Goal: Task Accomplishment & Management: Manage account settings

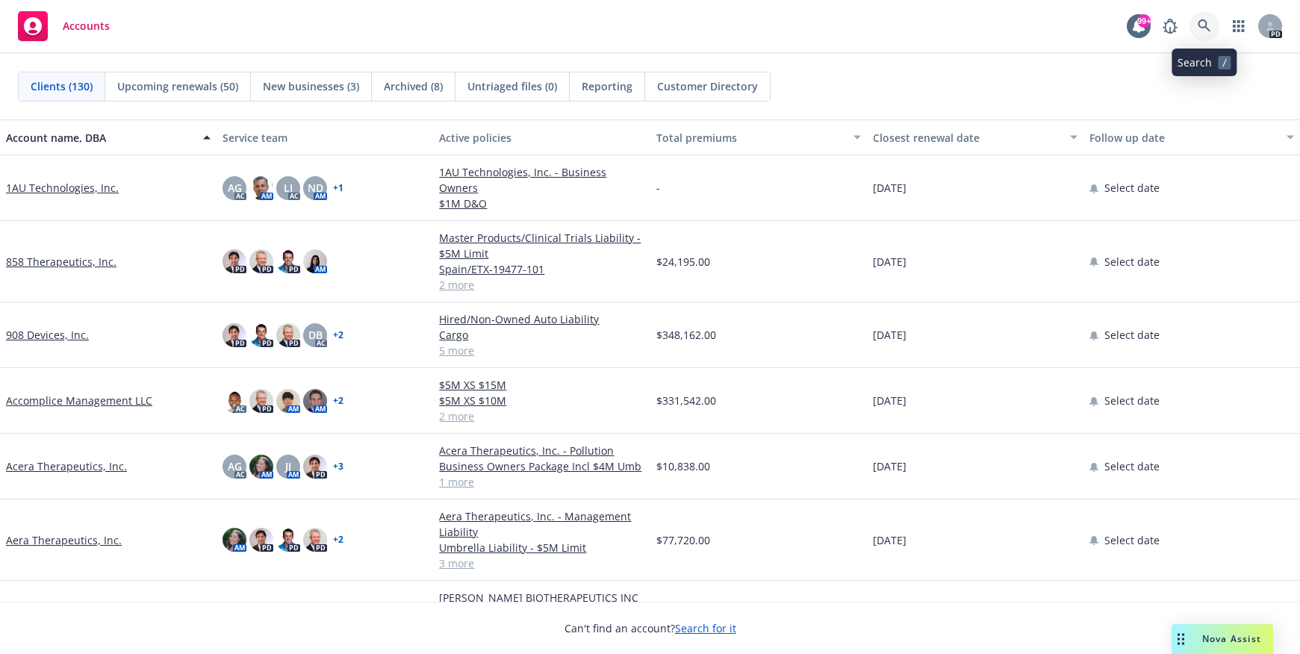
click at [1203, 23] on icon at bounding box center [1204, 25] width 13 height 13
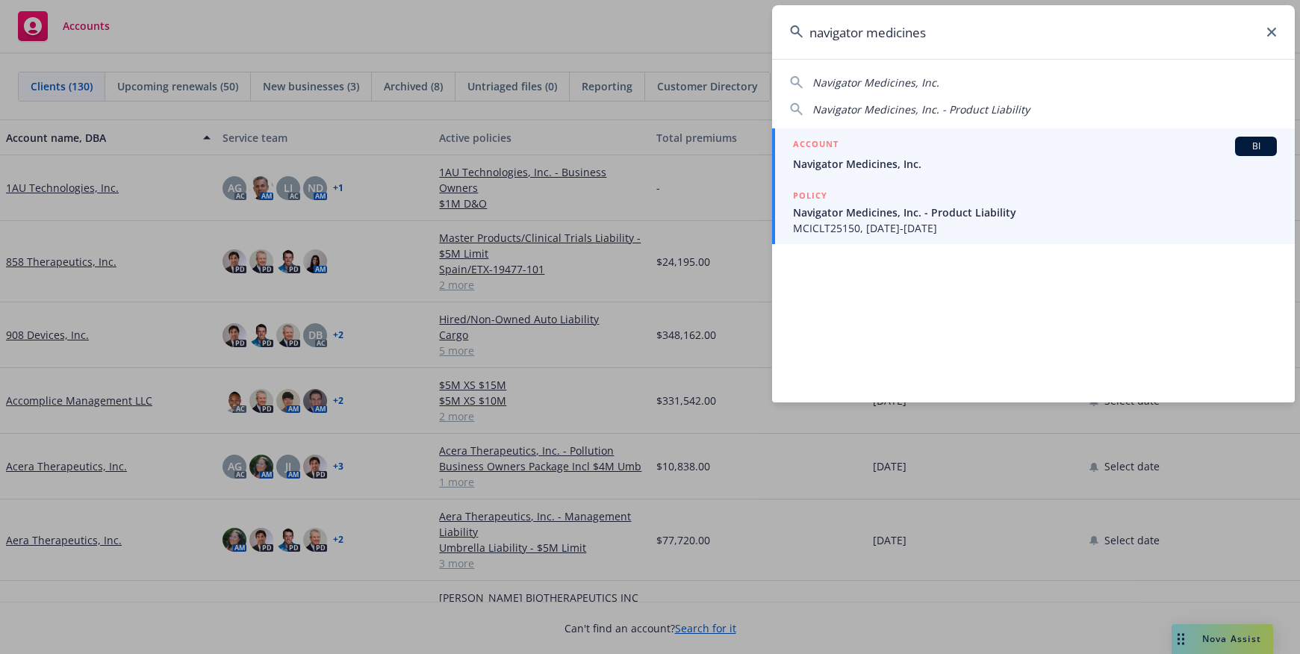
type input "navigator medicines"
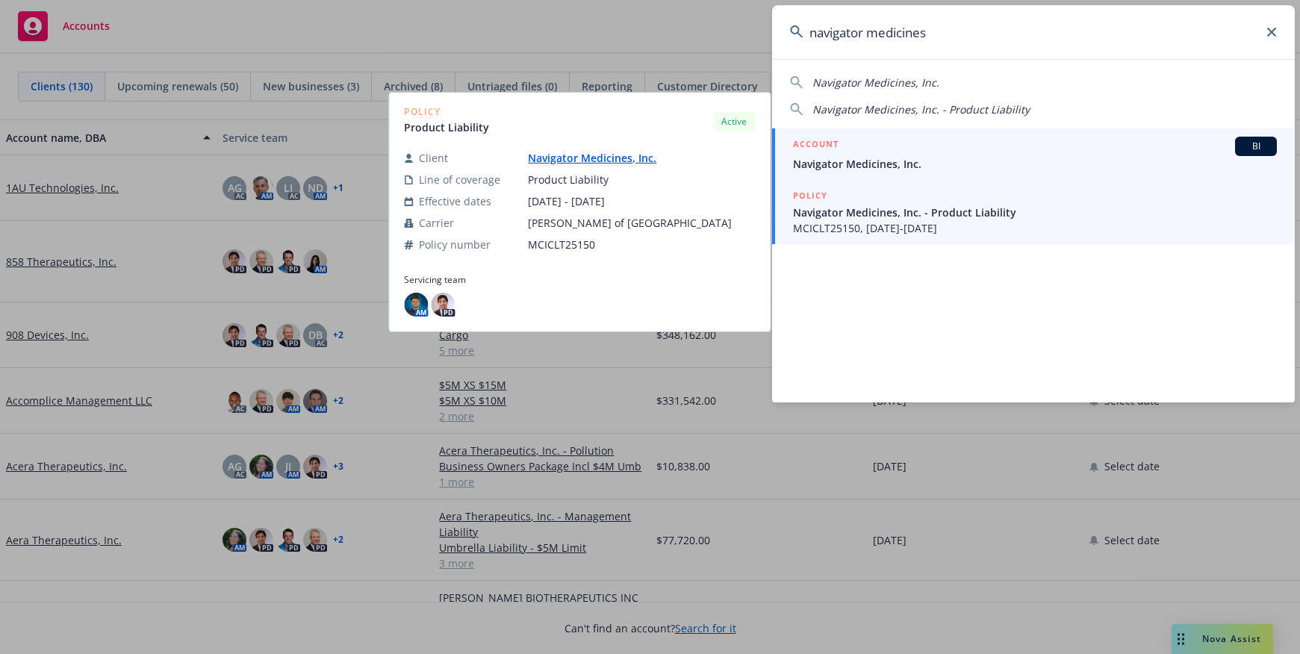
click at [881, 161] on span "Navigator Medicines, Inc." at bounding box center [1035, 164] width 484 height 16
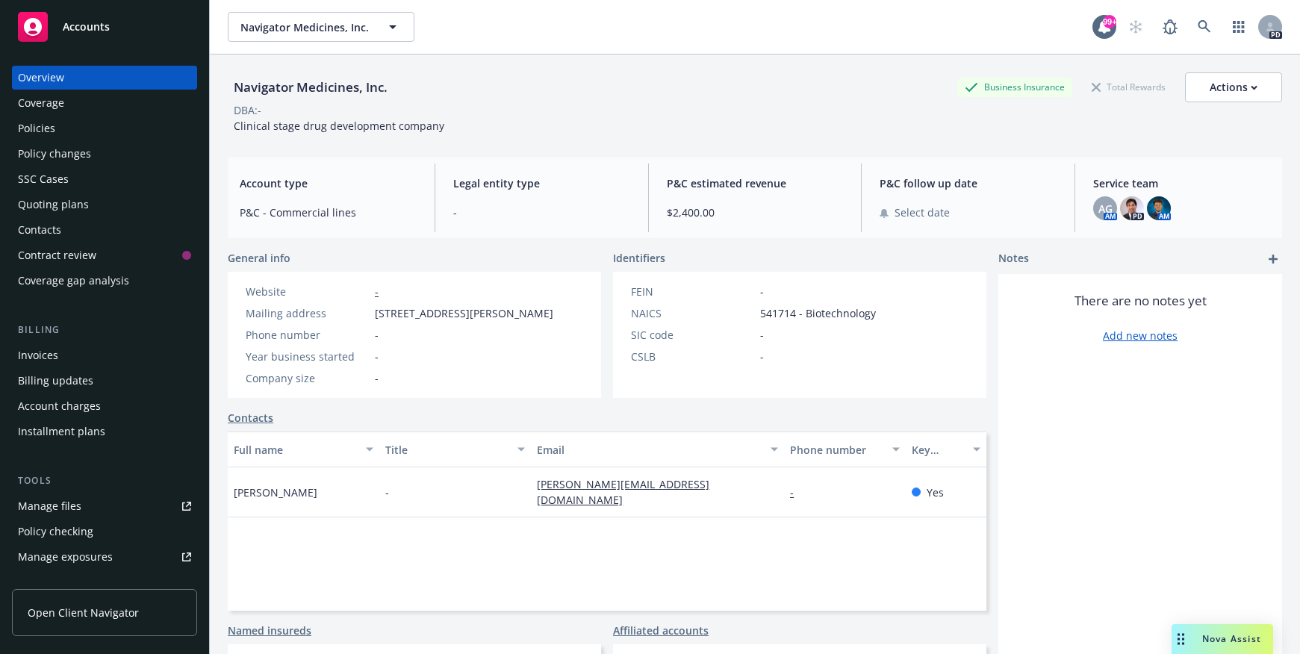
click at [32, 128] on div "Policies" at bounding box center [36, 129] width 37 height 24
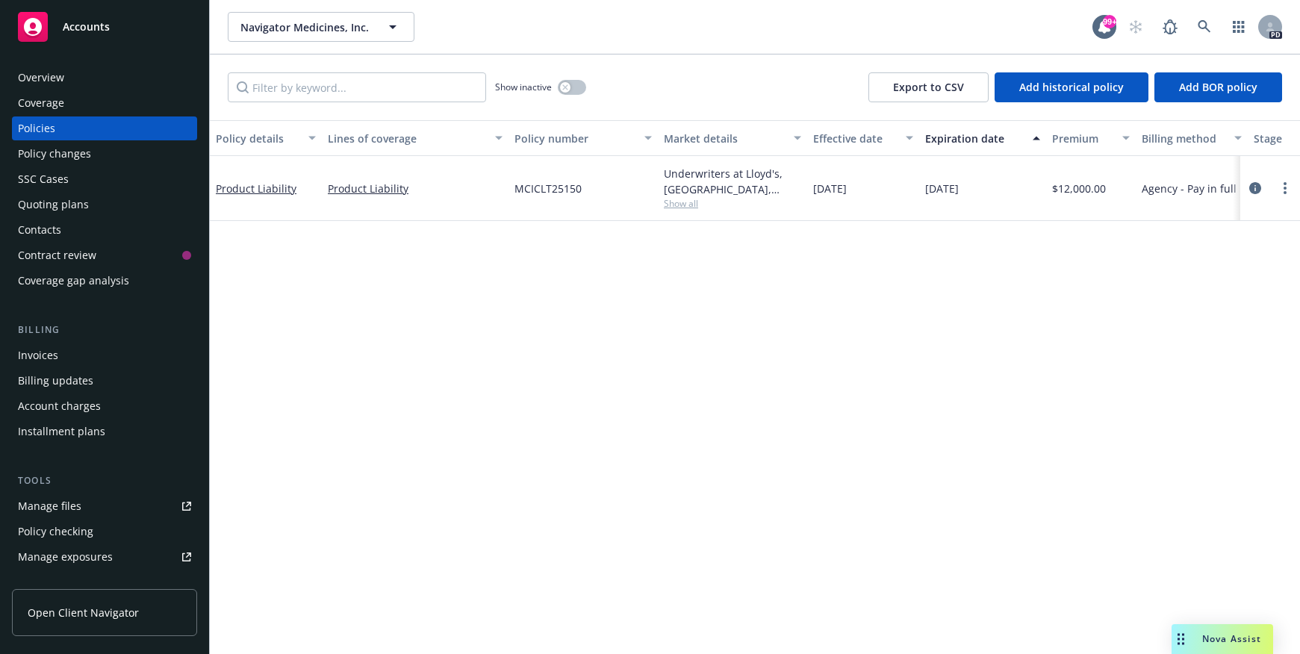
click at [37, 86] on div "Overview" at bounding box center [41, 78] width 46 height 24
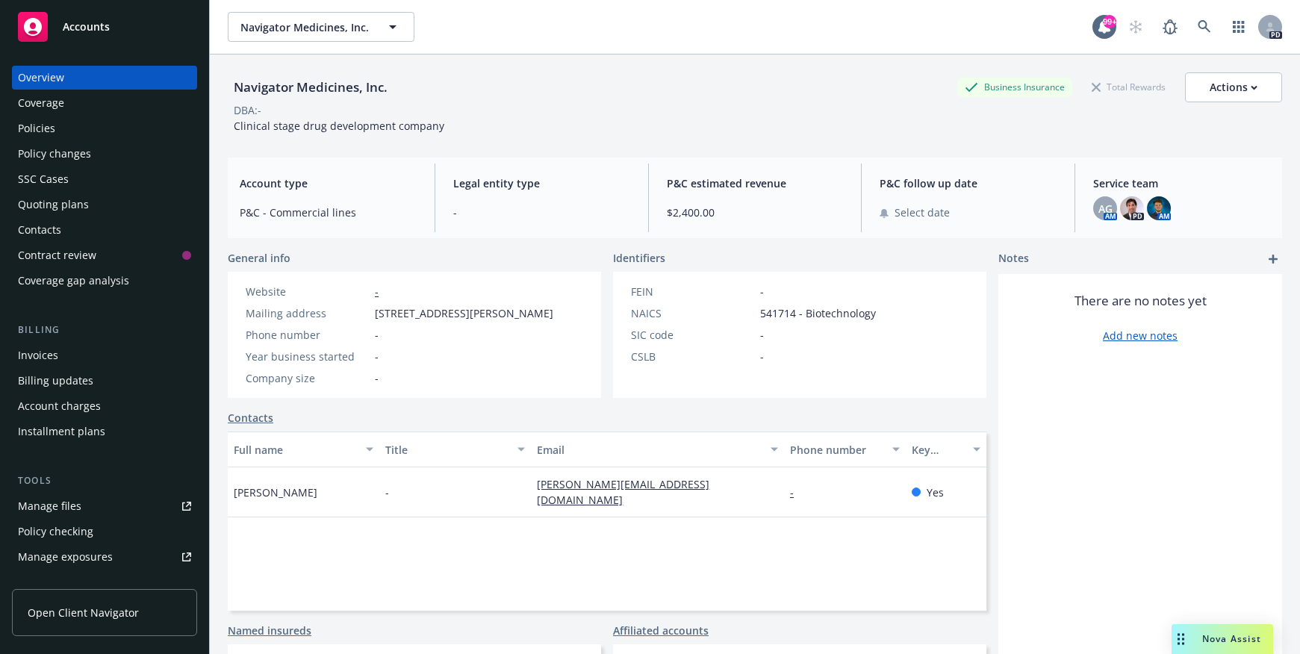
click at [261, 426] on link "Contacts" at bounding box center [251, 418] width 46 height 16
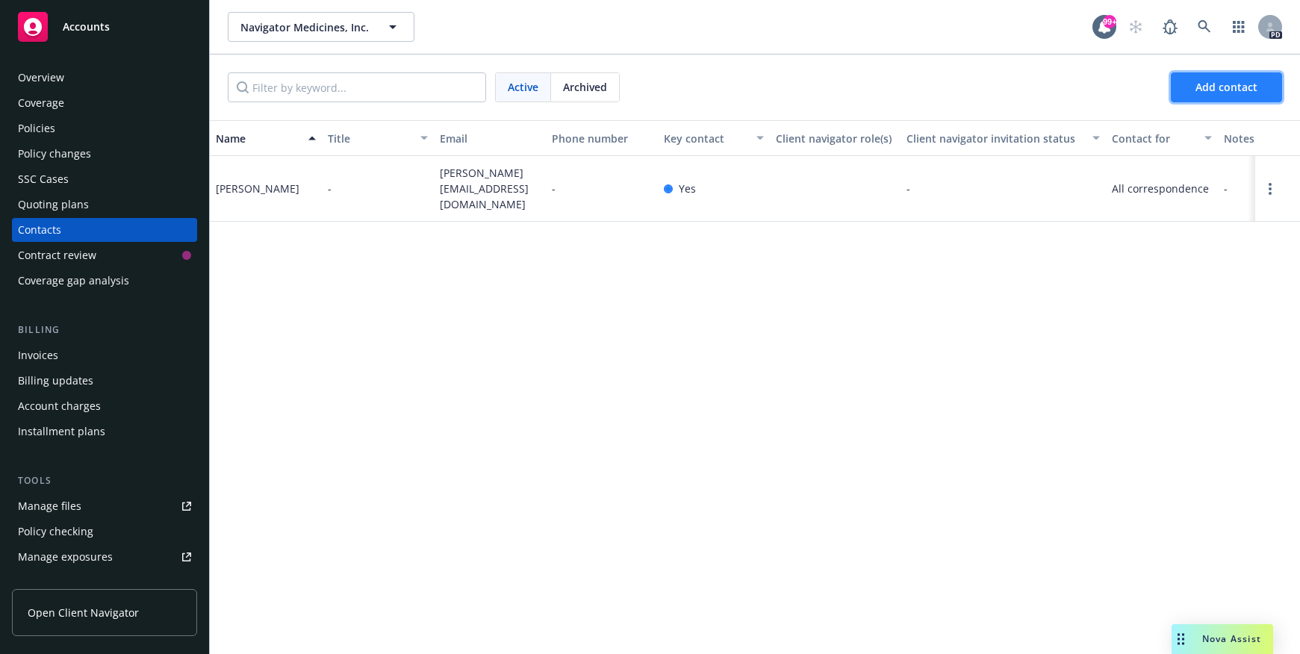
click at [1241, 95] on button "Add contact" at bounding box center [1226, 87] width 111 height 30
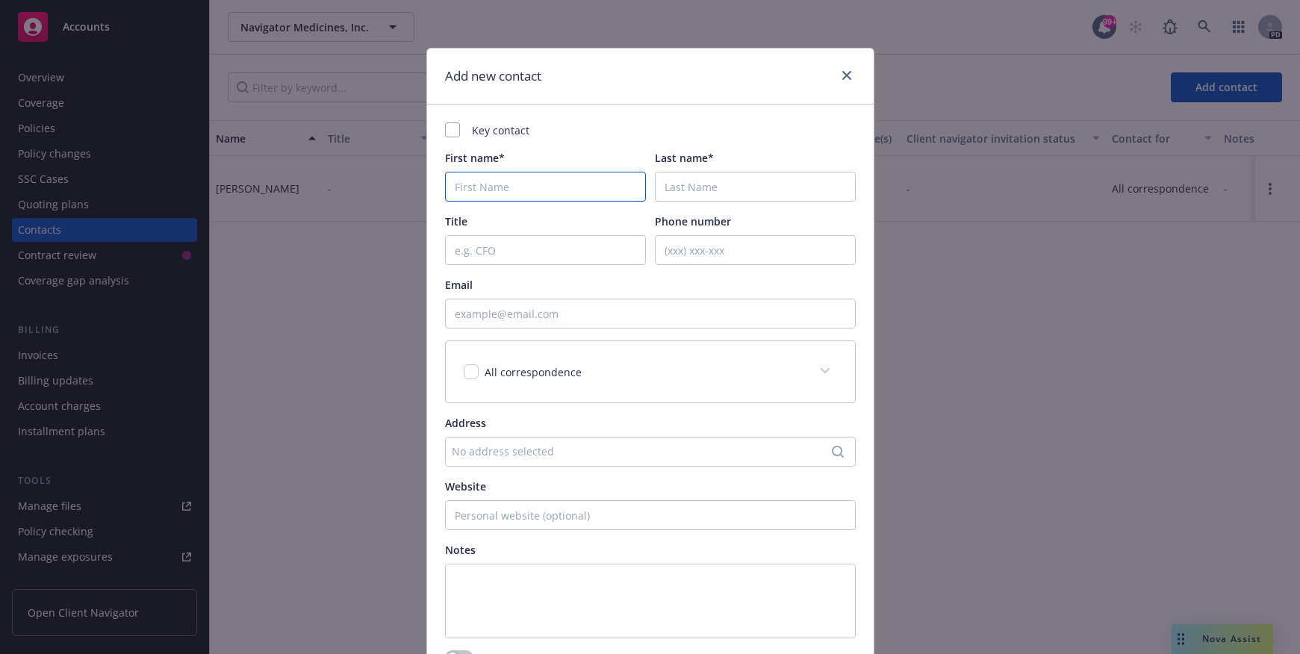
click at [471, 182] on input "First name*" at bounding box center [545, 187] width 201 height 30
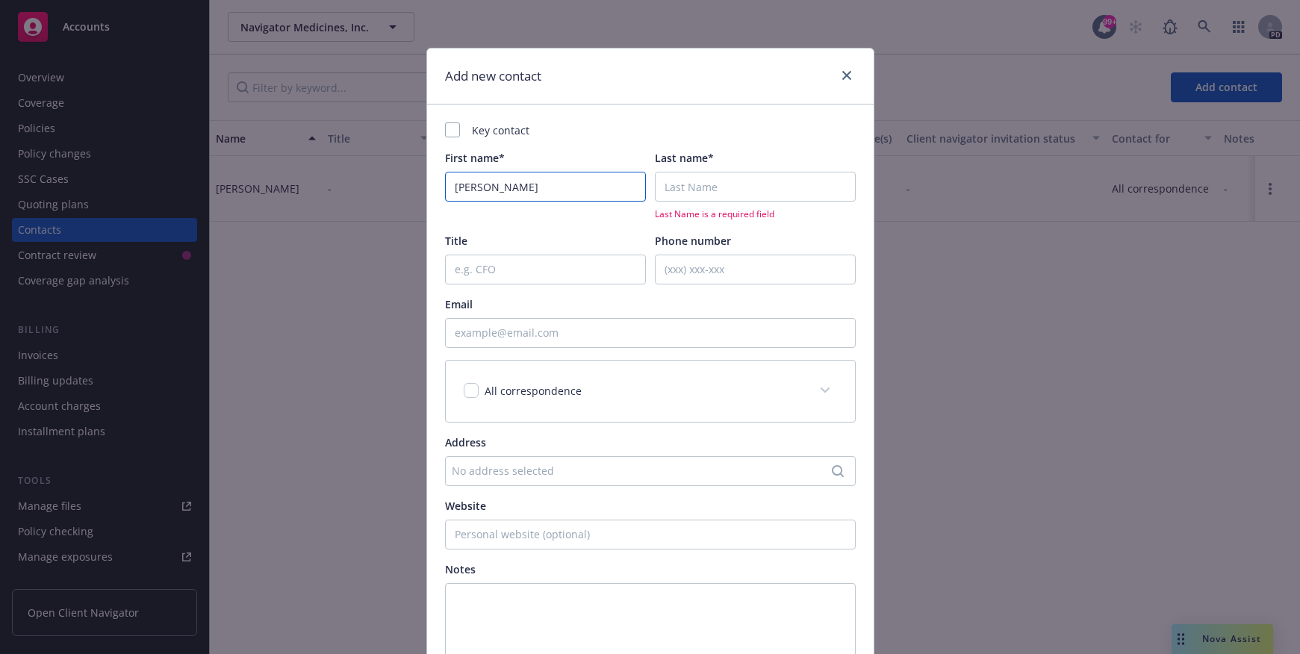
type input "Jillian"
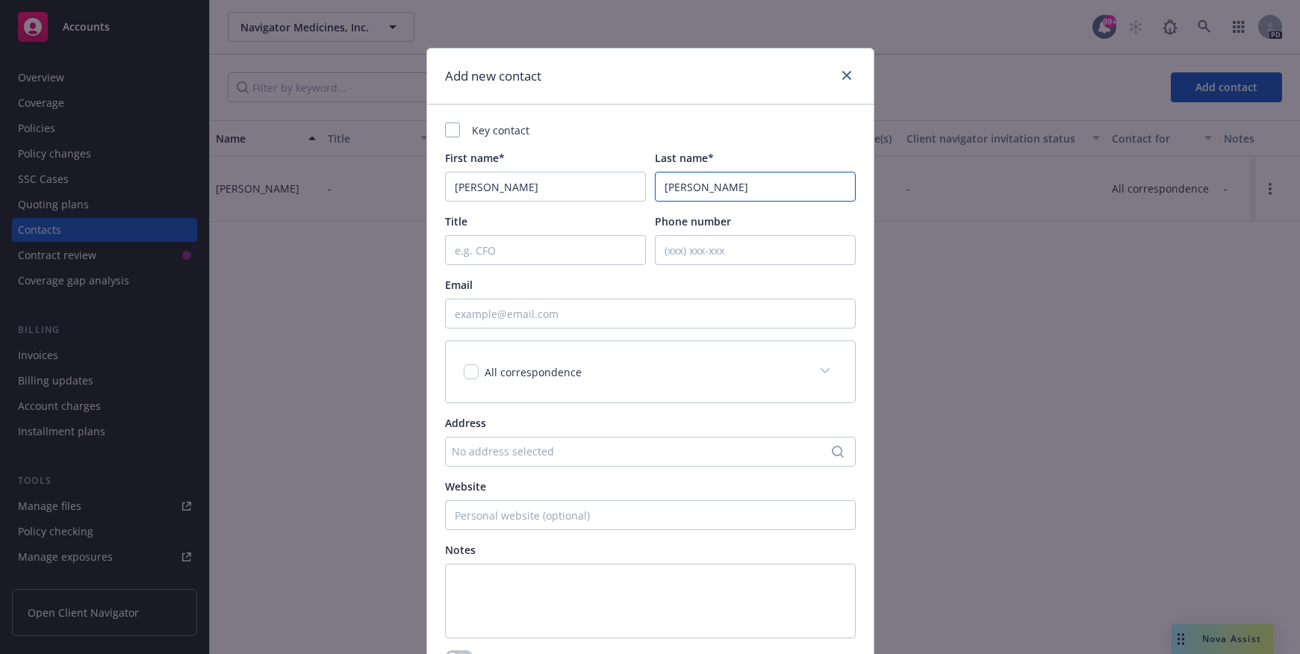
type input "Chapas-Reed"
click at [467, 311] on input "Email" at bounding box center [650, 314] width 411 height 30
paste input "[PERSON_NAME][EMAIL_ADDRESS][DOMAIN_NAME]"
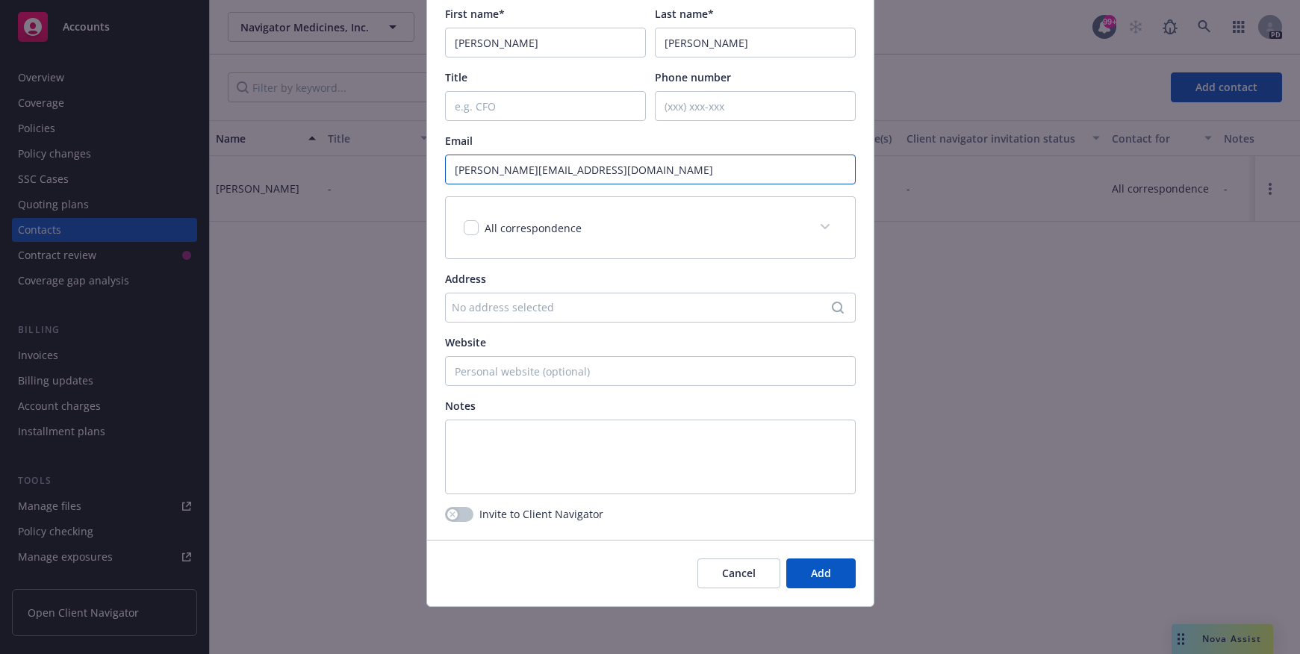
scroll to position [145, 0]
type input "[PERSON_NAME][EMAIL_ADDRESS][DOMAIN_NAME]"
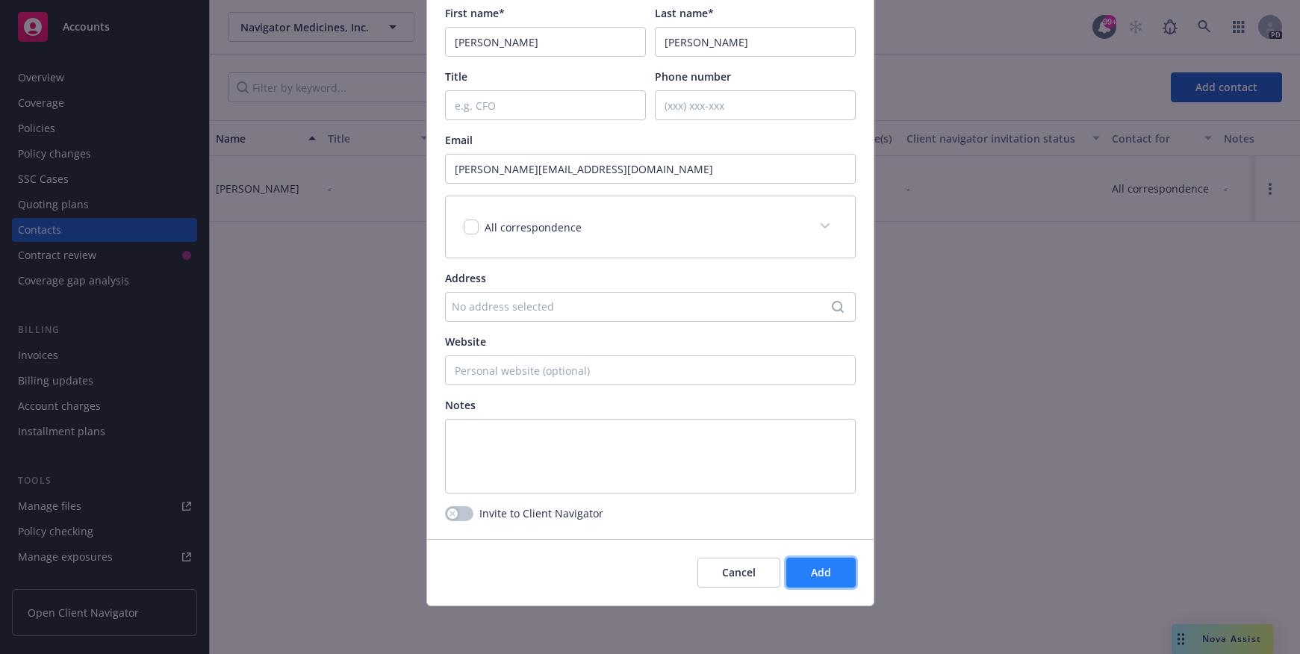
click at [828, 576] on button "Add" at bounding box center [821, 573] width 69 height 30
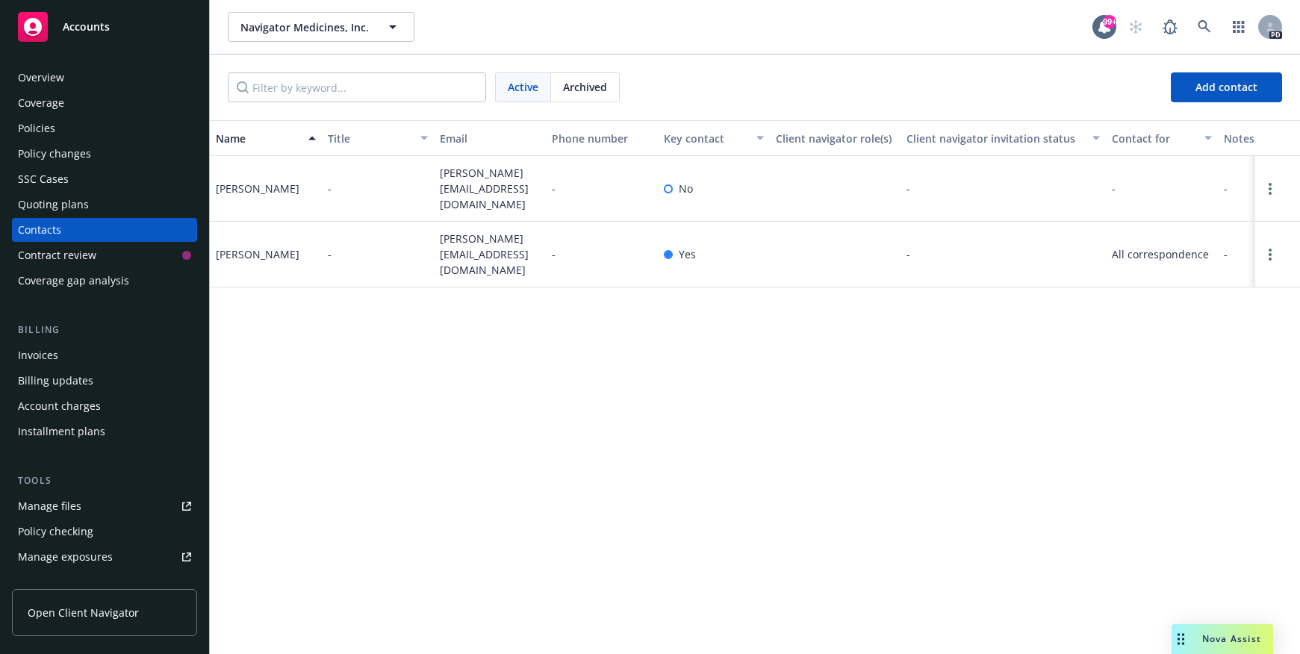
click at [79, 612] on span "Open Client Navigator" at bounding box center [83, 613] width 111 height 16
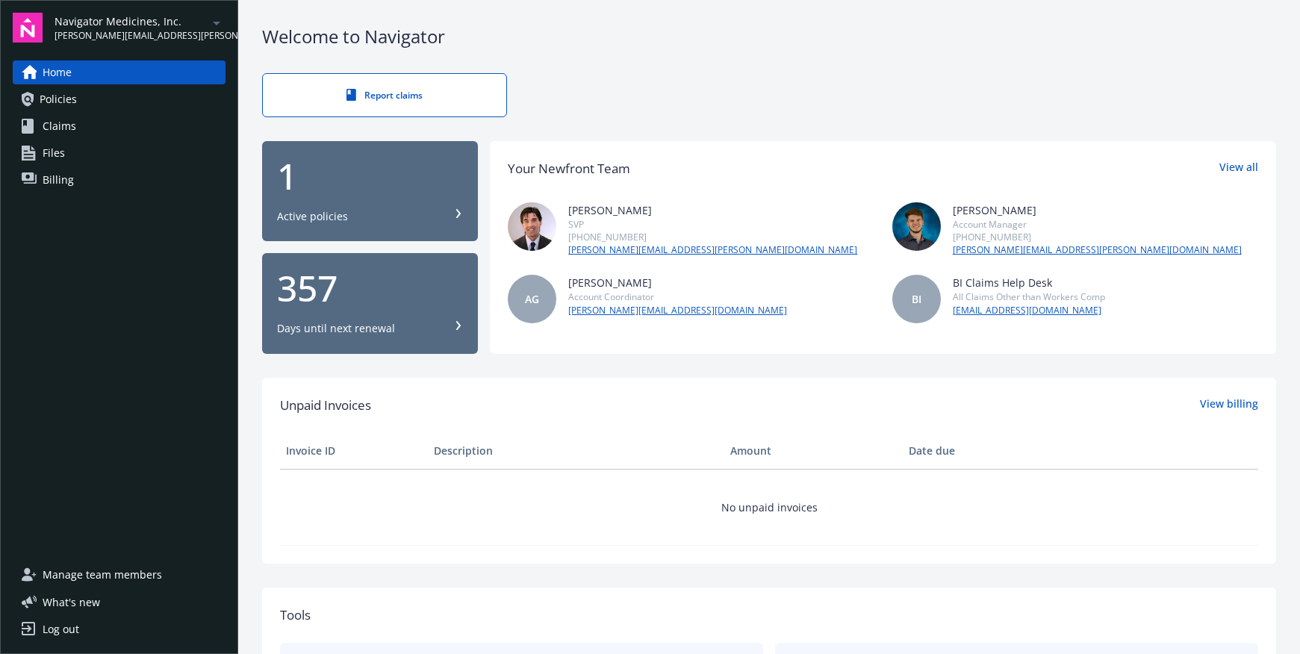
click at [81, 574] on span "Manage team members" at bounding box center [103, 575] width 120 height 24
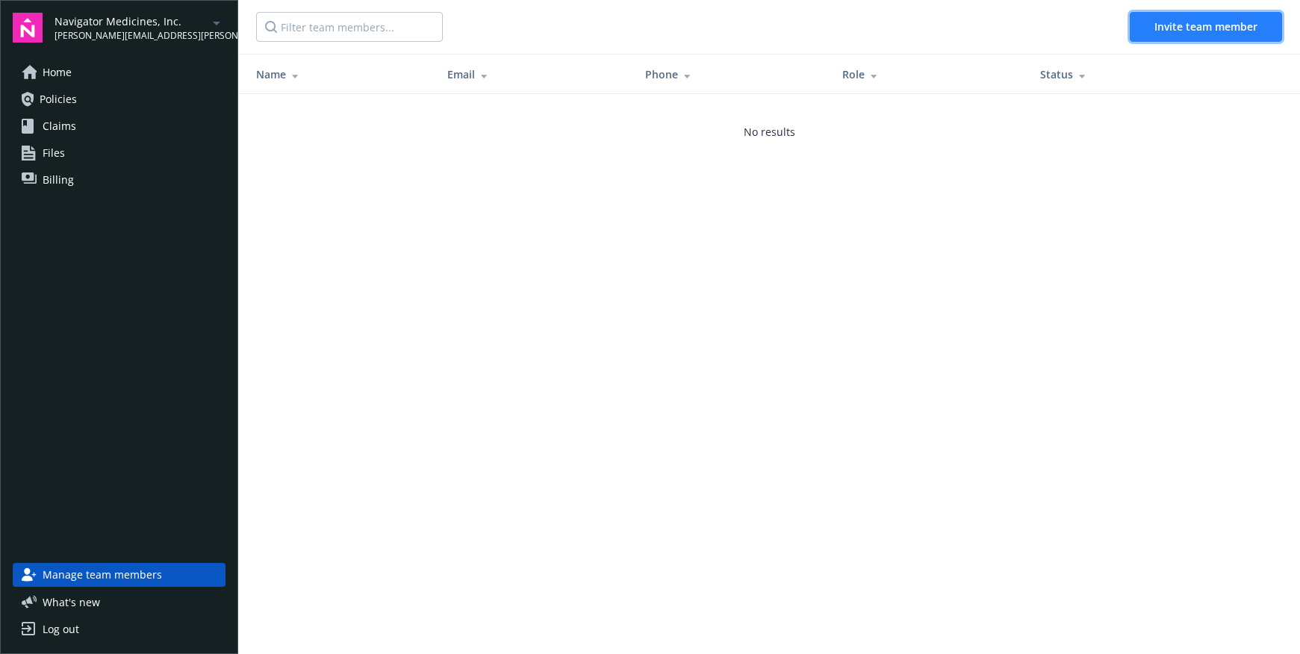
click at [1212, 21] on span "Invite team member" at bounding box center [1206, 26] width 103 height 14
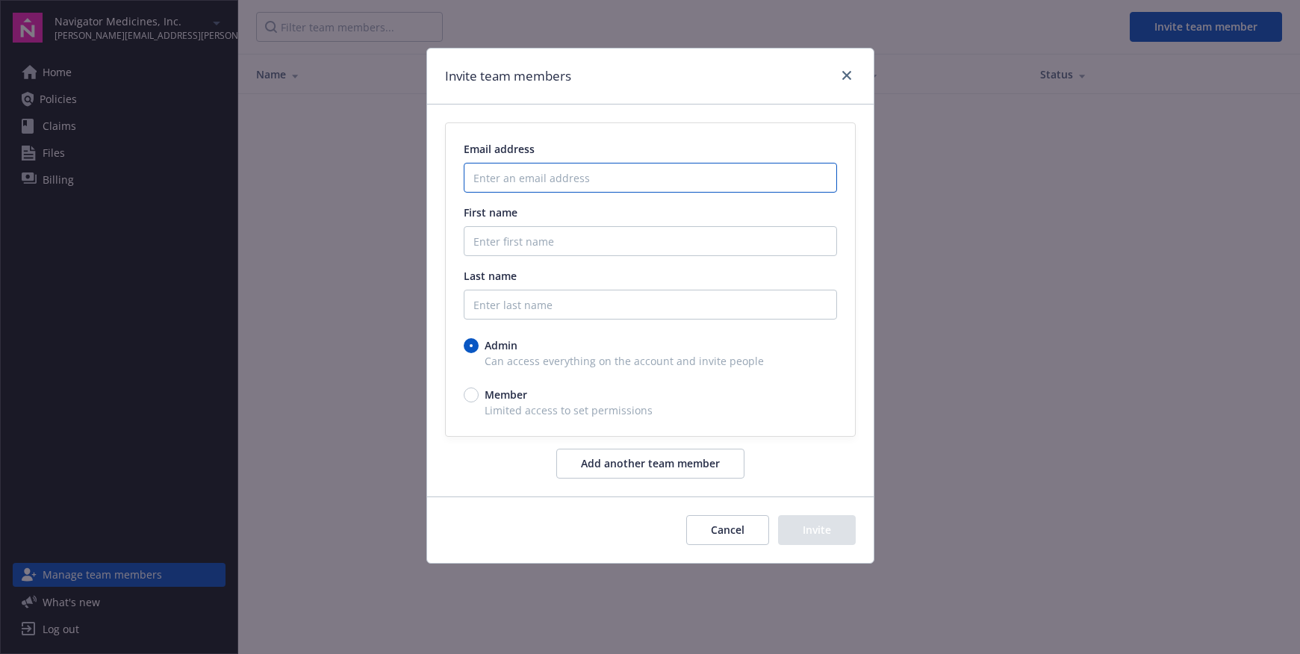
click at [537, 178] on input "Enter an email address" at bounding box center [650, 178] width 373 height 30
click at [539, 177] on input "Enter an email address" at bounding box center [650, 178] width 373 height 30
paste input "[PERSON_NAME][EMAIL_ADDRESS][DOMAIN_NAME]"
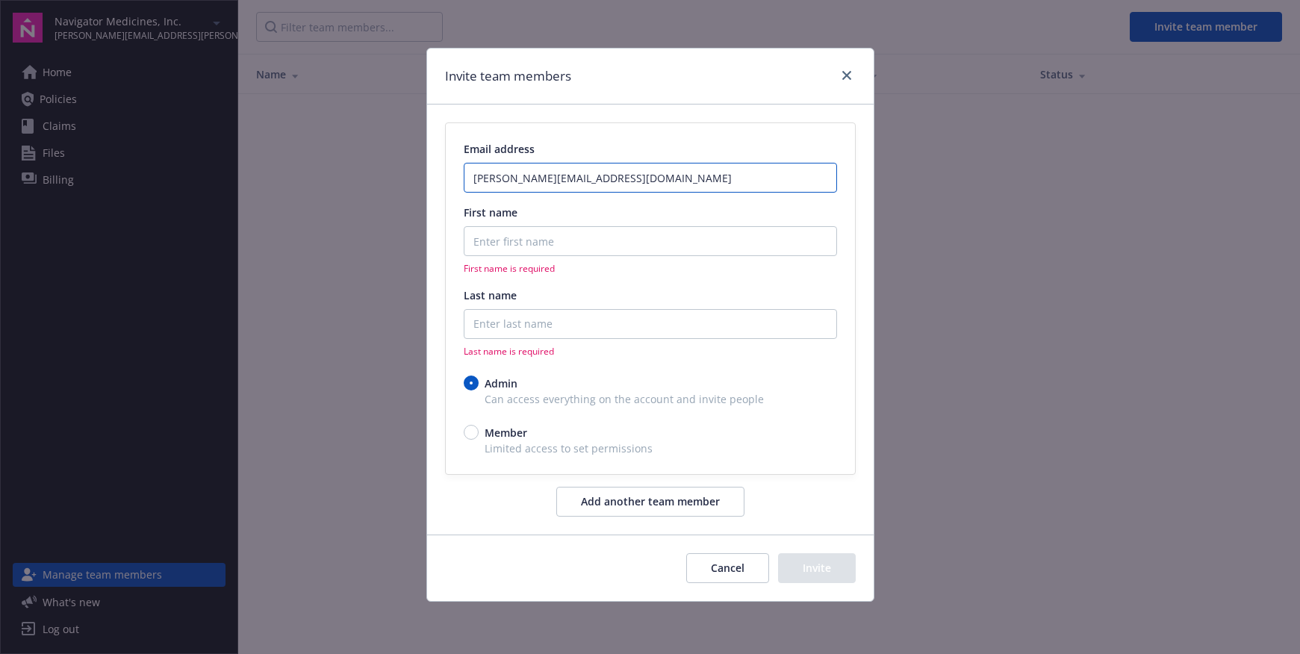
type input "[PERSON_NAME][EMAIL_ADDRESS][DOMAIN_NAME]"
click at [483, 243] on input "First name" at bounding box center [650, 241] width 373 height 30
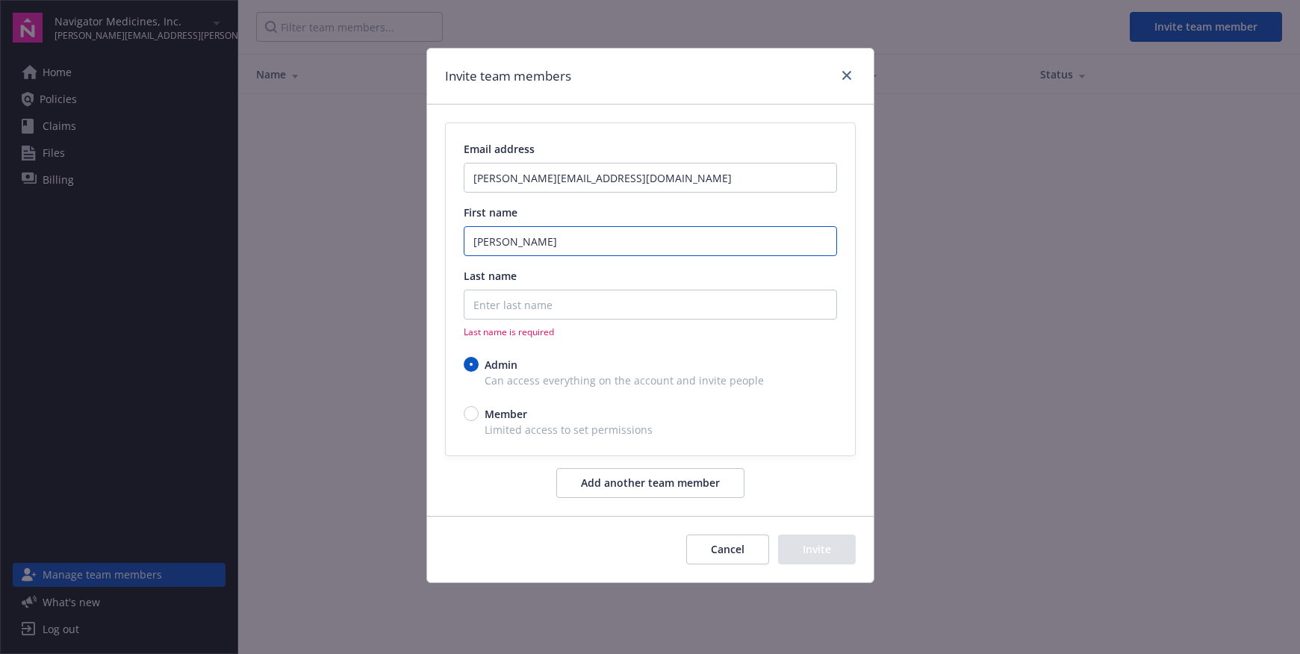
type input "Jillian"
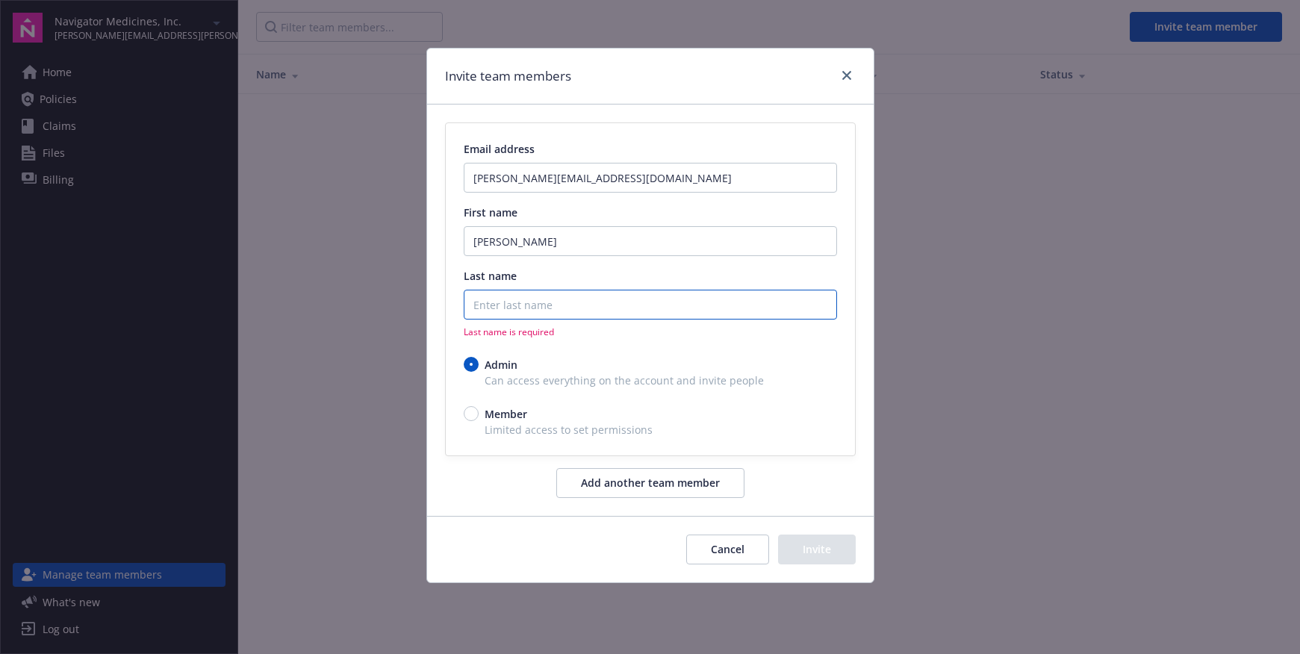
click at [483, 305] on input "Last name" at bounding box center [650, 305] width 373 height 30
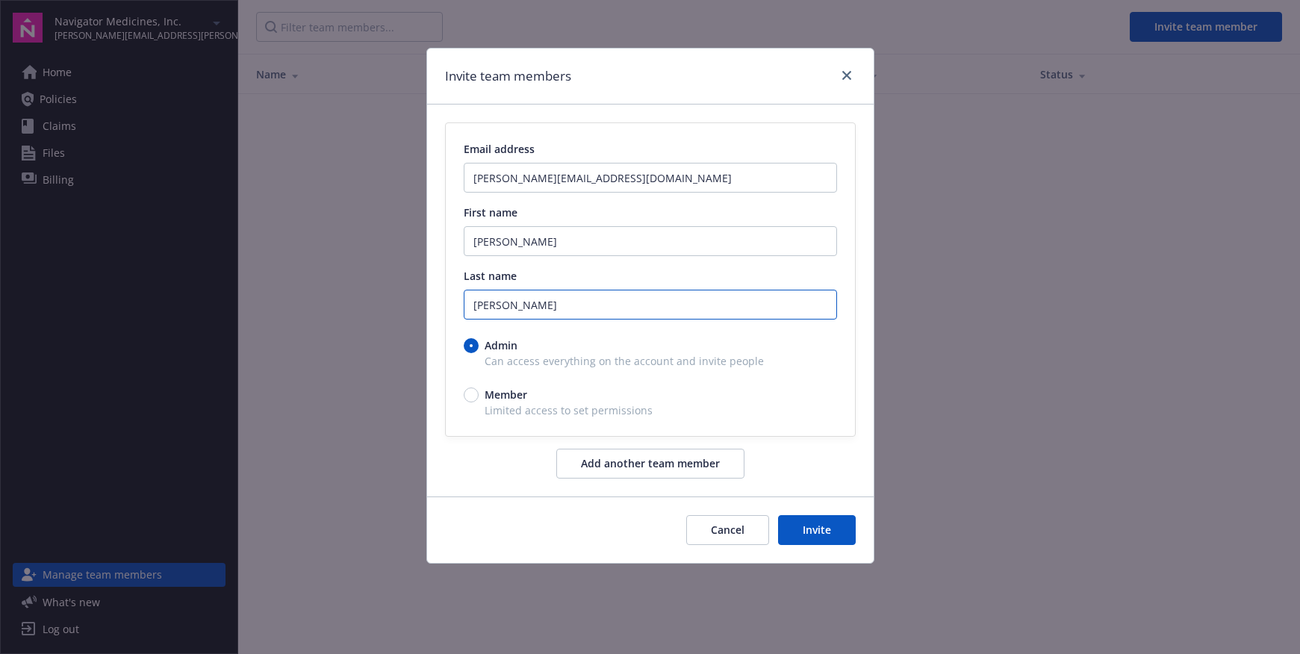
type input "Chapas-Reed"
click at [699, 466] on button "Add another team member" at bounding box center [650, 464] width 188 height 30
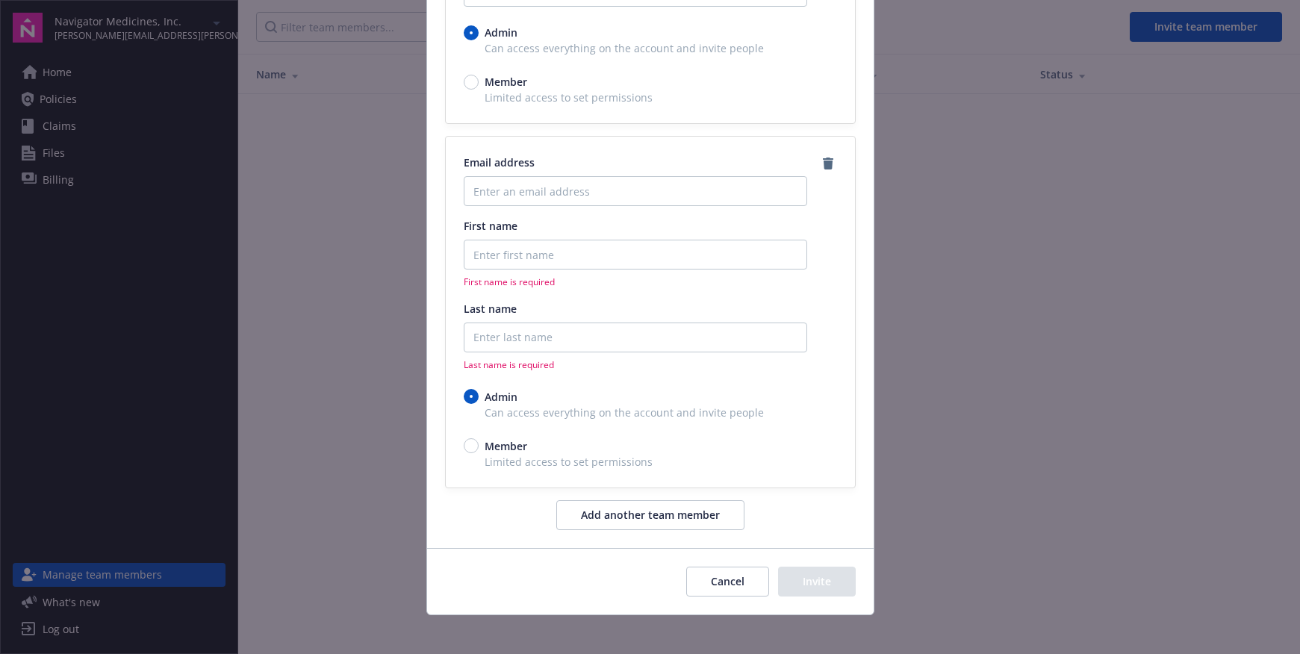
scroll to position [322, 0]
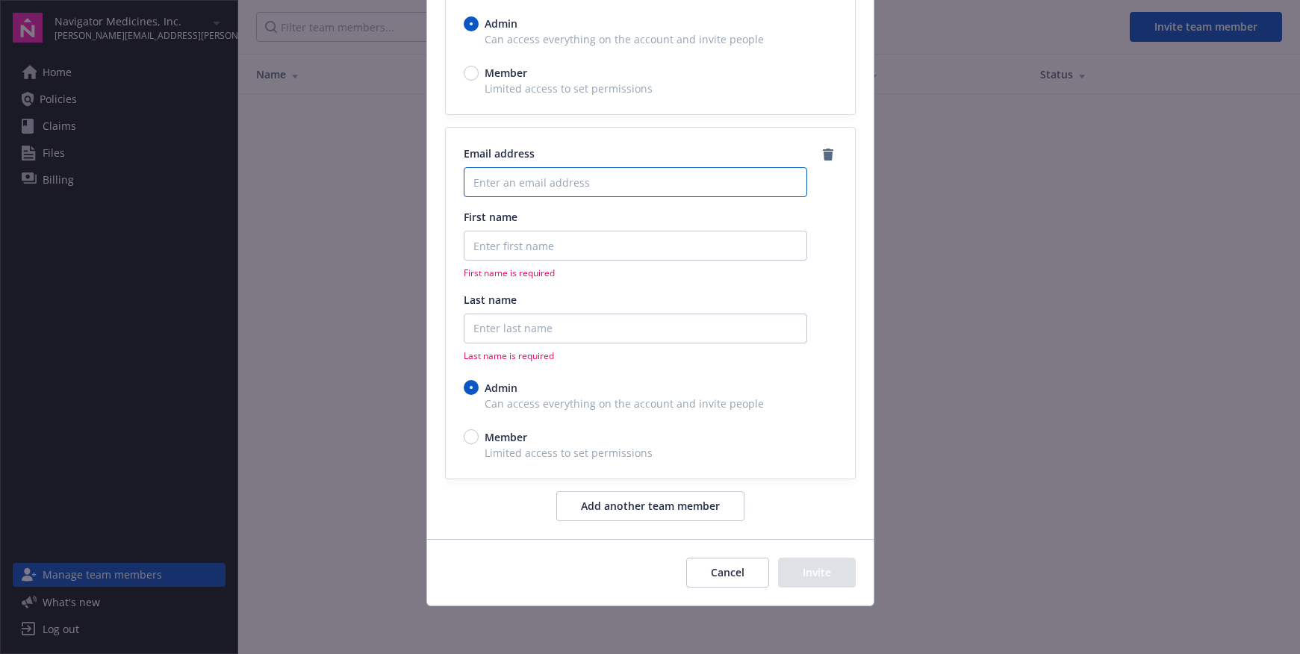
click at [497, 187] on input "Enter an email address" at bounding box center [636, 182] width 344 height 30
click at [526, 178] on input "Enter an email address" at bounding box center [636, 182] width 344 height 30
paste input "vasili kariolis <vasili.kariolis@seramedicines.com>"
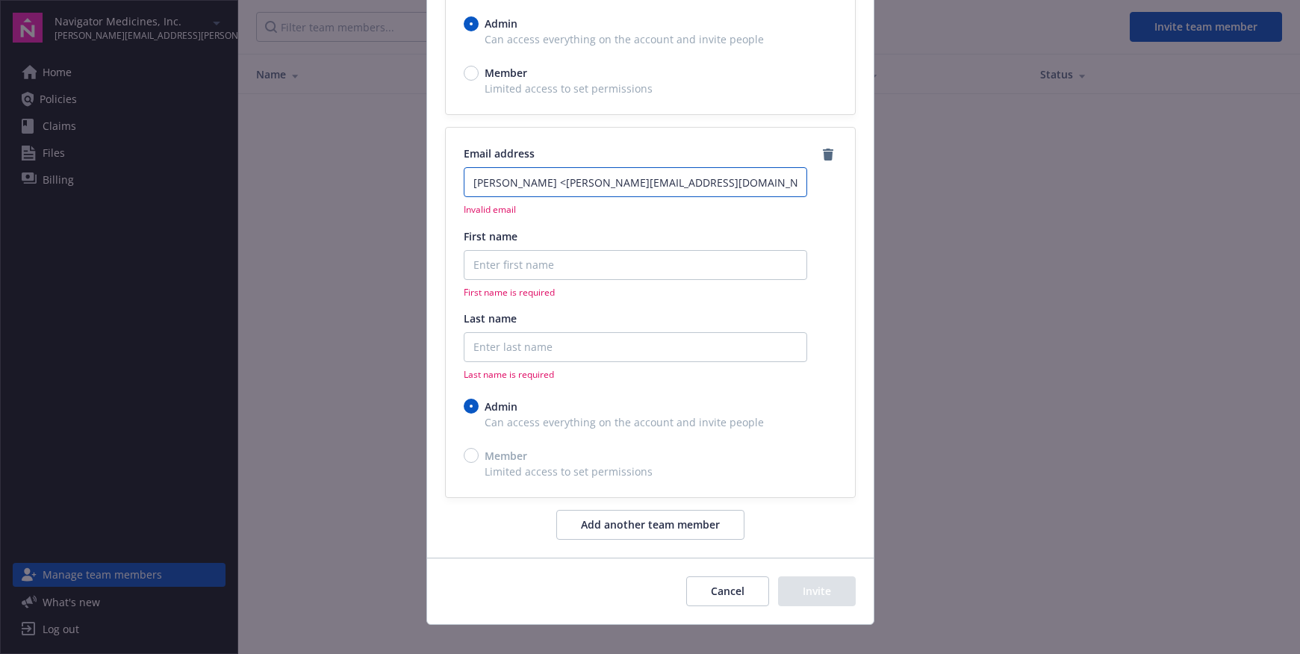
click at [538, 185] on input "vasili kariolis <vasili.kariolis@seramedicines.com>" at bounding box center [636, 182] width 344 height 30
click at [640, 185] on input "vasili.kariolis@seramedicines.com>" at bounding box center [636, 182] width 344 height 30
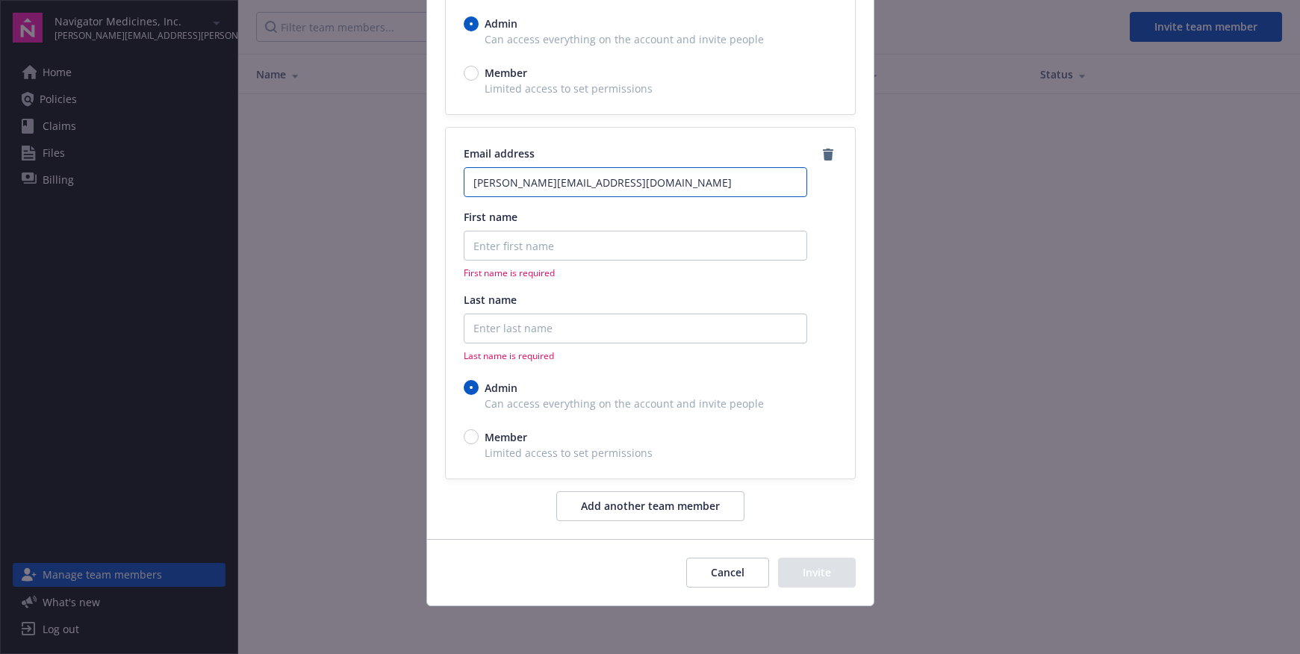
type input "[PERSON_NAME][EMAIL_ADDRESS][DOMAIN_NAME]"
click at [515, 249] on input "First name" at bounding box center [636, 246] width 344 height 30
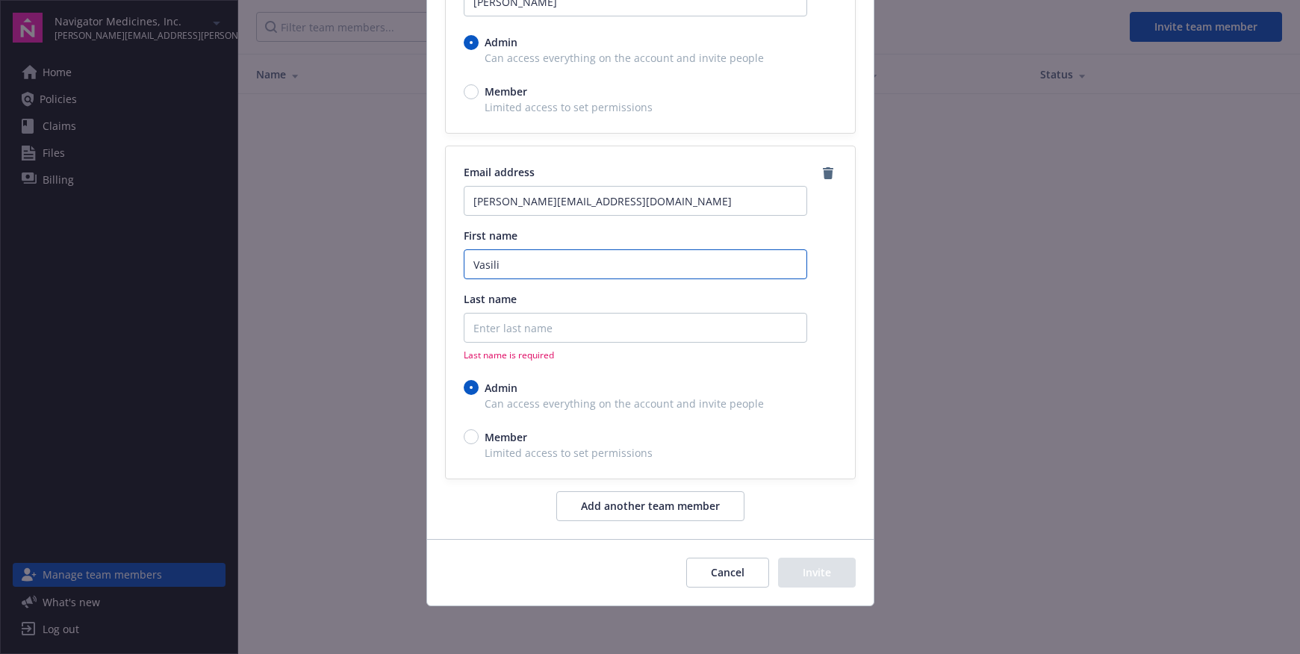
type input "Vasili"
click at [485, 332] on input "Last name" at bounding box center [636, 328] width 344 height 30
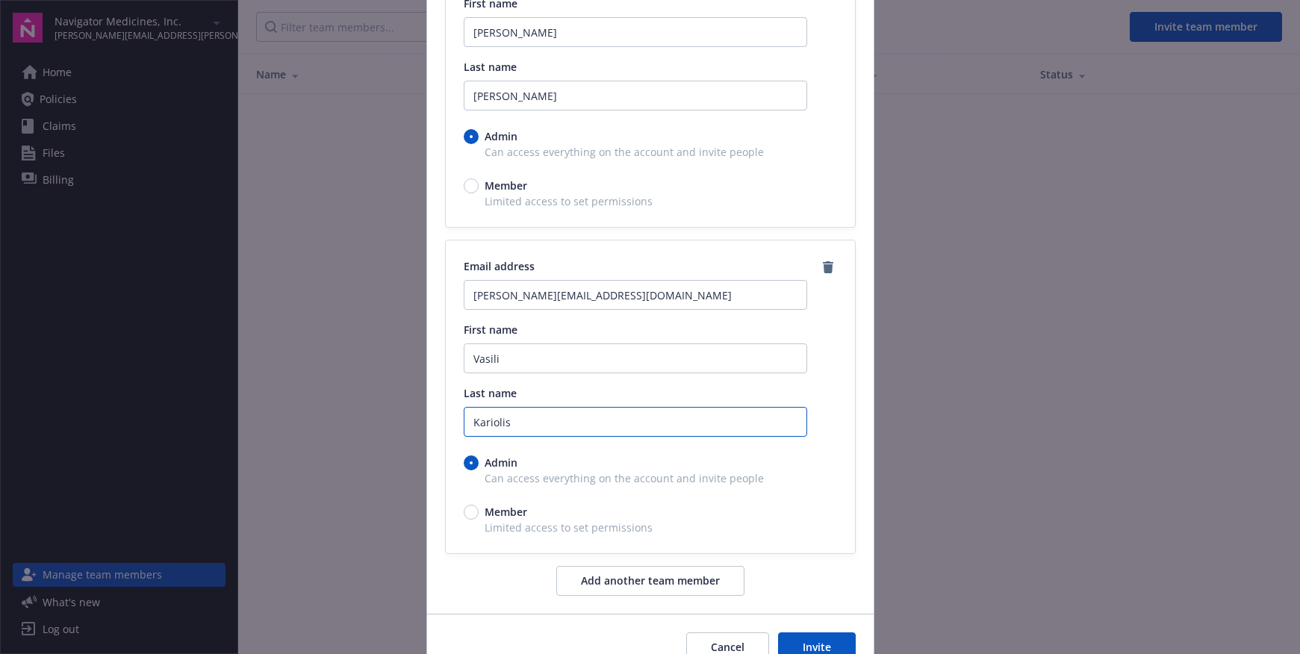
scroll to position [284, 0]
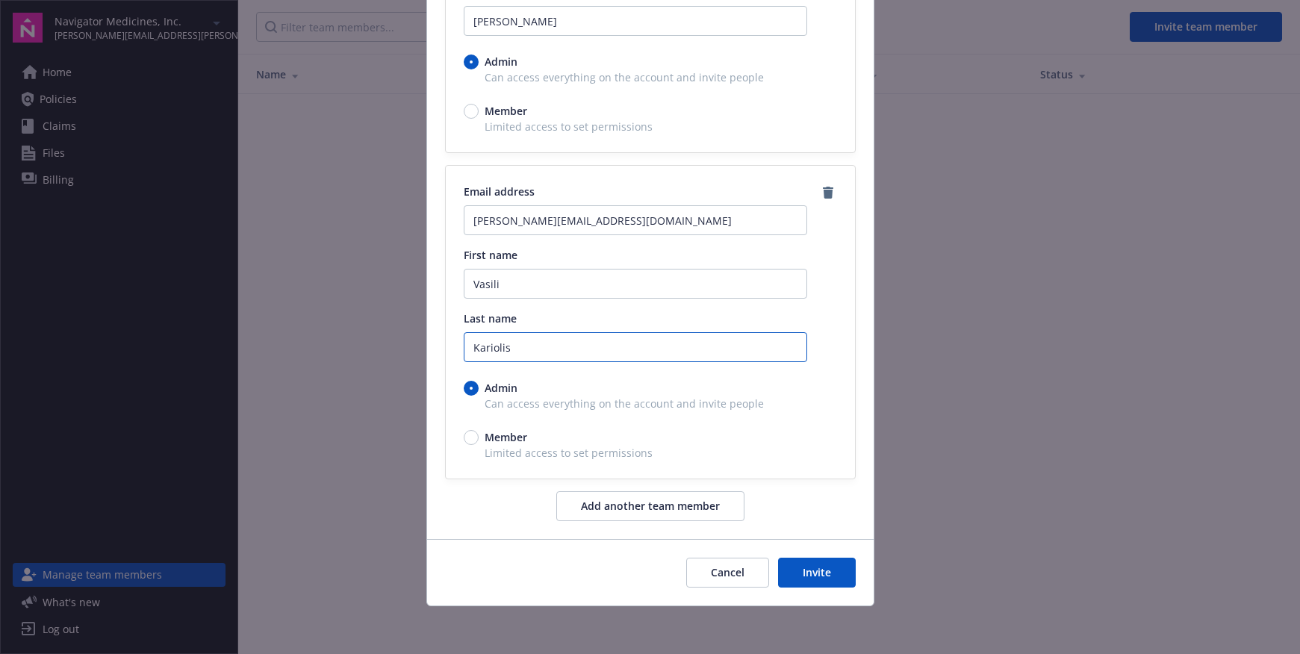
type input "Kariolis"
click at [822, 568] on button "Invite" at bounding box center [817, 573] width 78 height 30
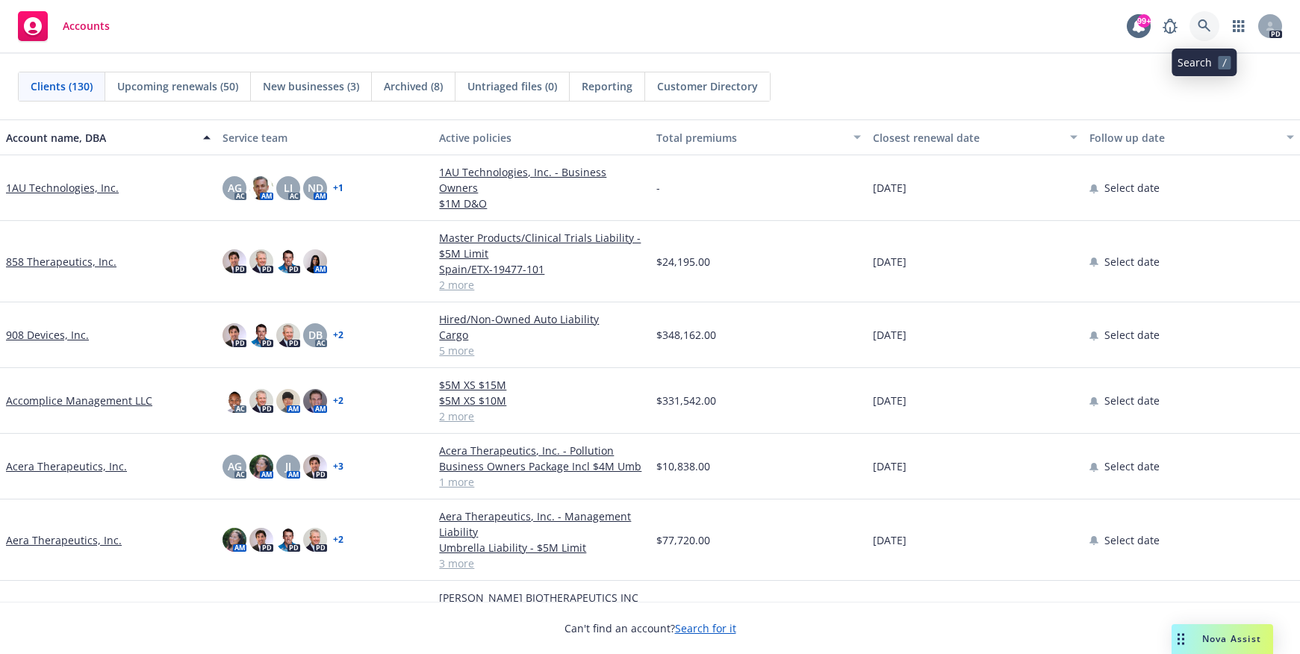
click at [1209, 25] on icon at bounding box center [1204, 25] width 13 height 13
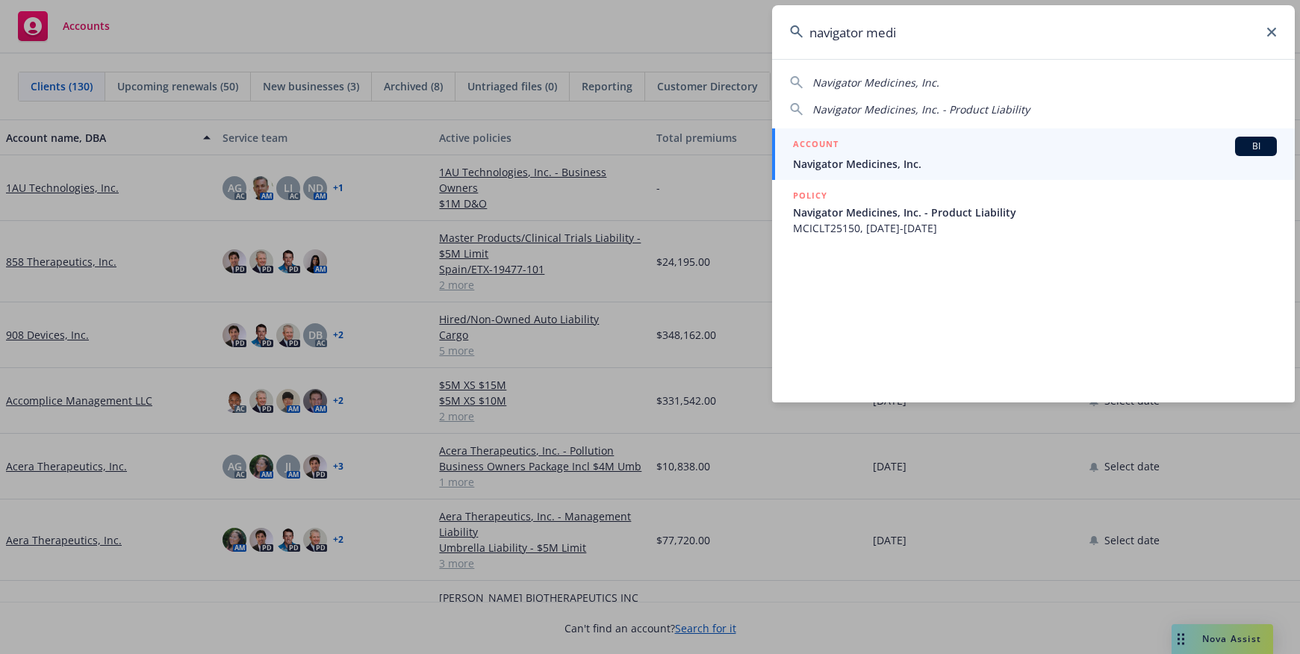
type input "navigator medi"
click at [869, 164] on span "Navigator Medicines, Inc." at bounding box center [1035, 164] width 484 height 16
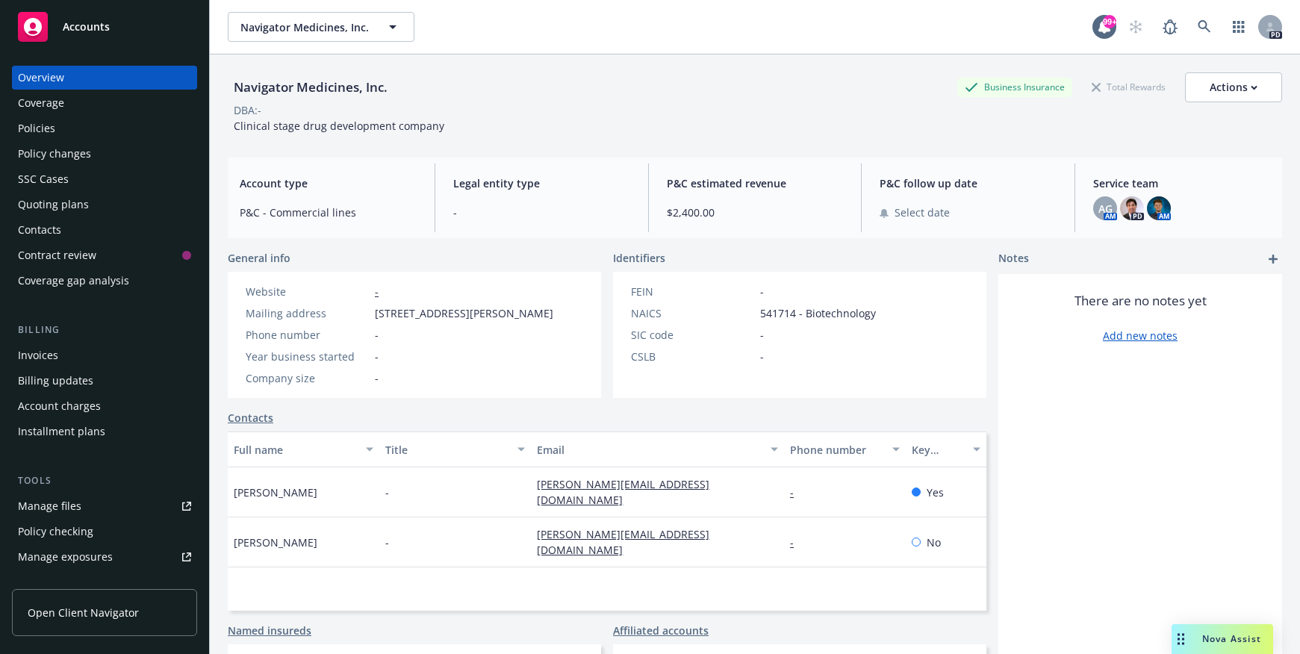
click at [238, 426] on link "Contacts" at bounding box center [251, 418] width 46 height 16
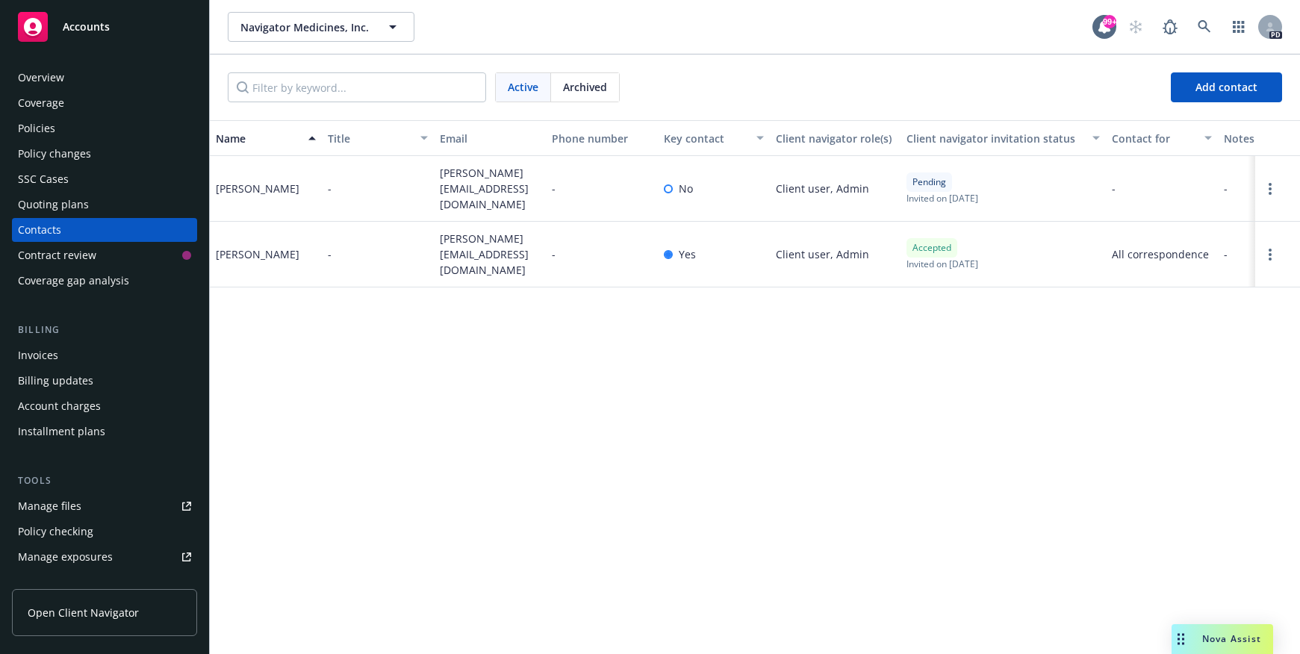
click at [74, 612] on span "Open Client Navigator" at bounding box center [83, 613] width 111 height 16
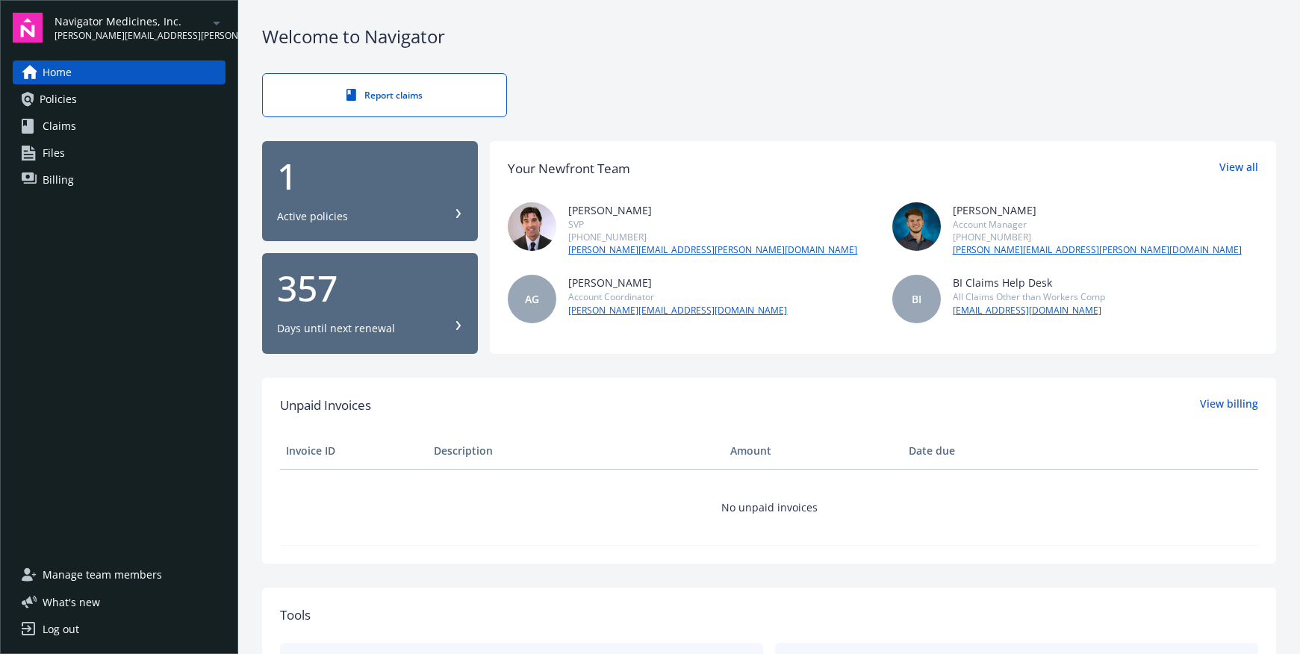
click at [77, 571] on span "Manage team members" at bounding box center [103, 575] width 120 height 24
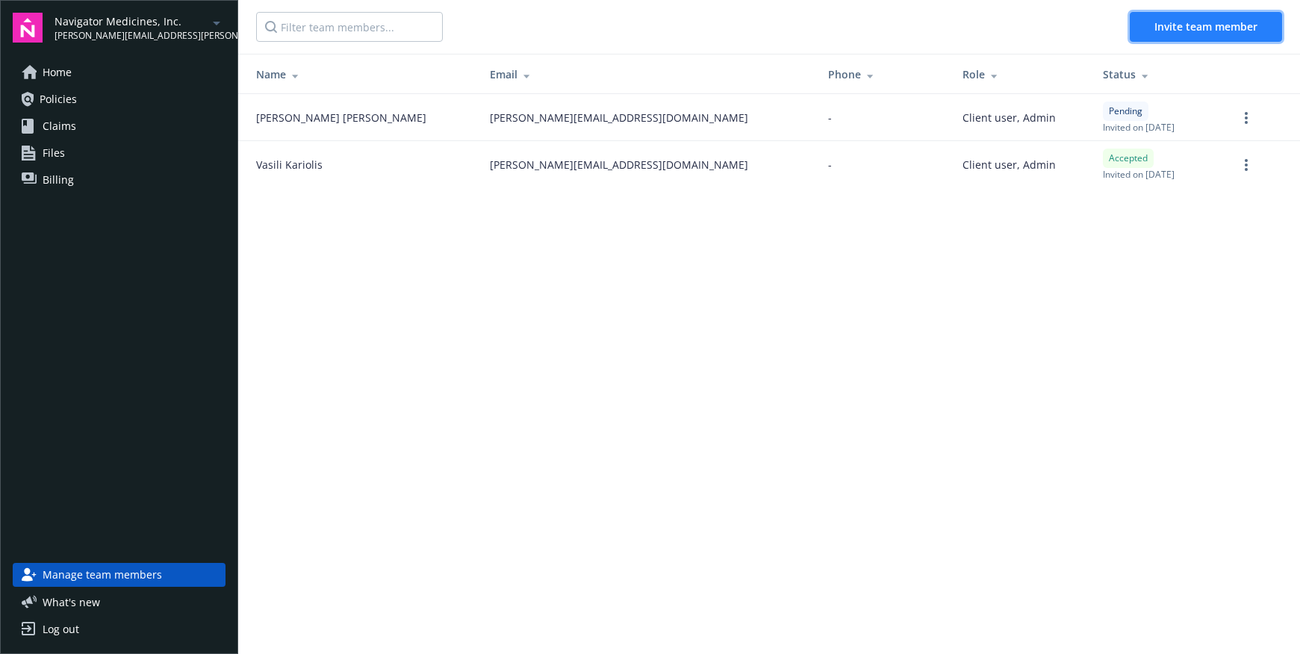
click at [1178, 26] on span "Invite team member" at bounding box center [1206, 26] width 103 height 14
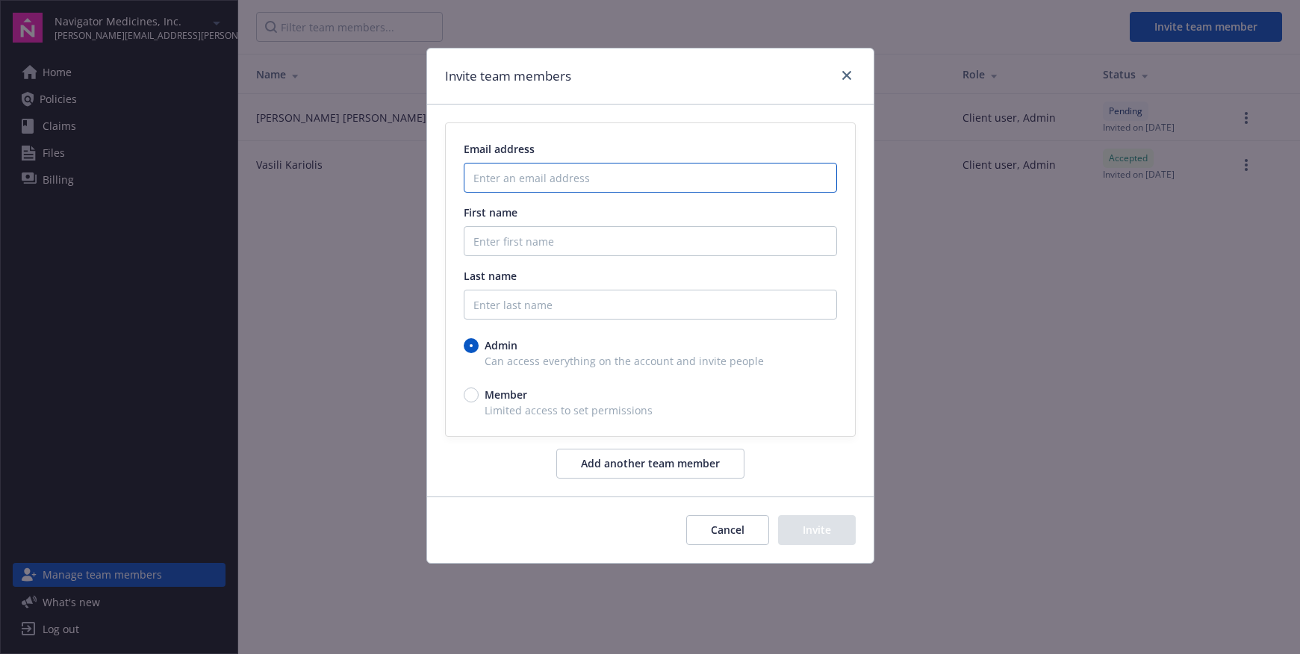
click at [477, 179] on input "Enter an email address" at bounding box center [650, 178] width 373 height 30
click at [526, 179] on input "Enter an email address" at bounding box center [650, 178] width 373 height 30
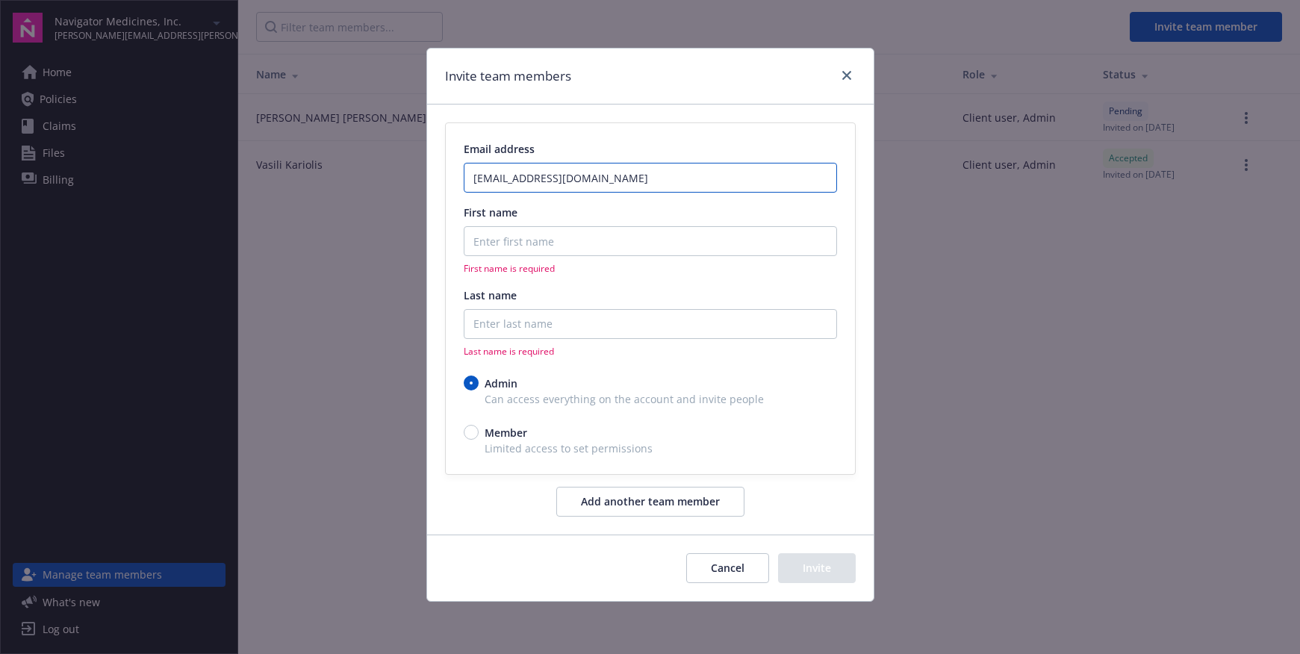
type input "[EMAIL_ADDRESS][DOMAIN_NAME]"
click at [519, 243] on input "First name" at bounding box center [650, 241] width 373 height 30
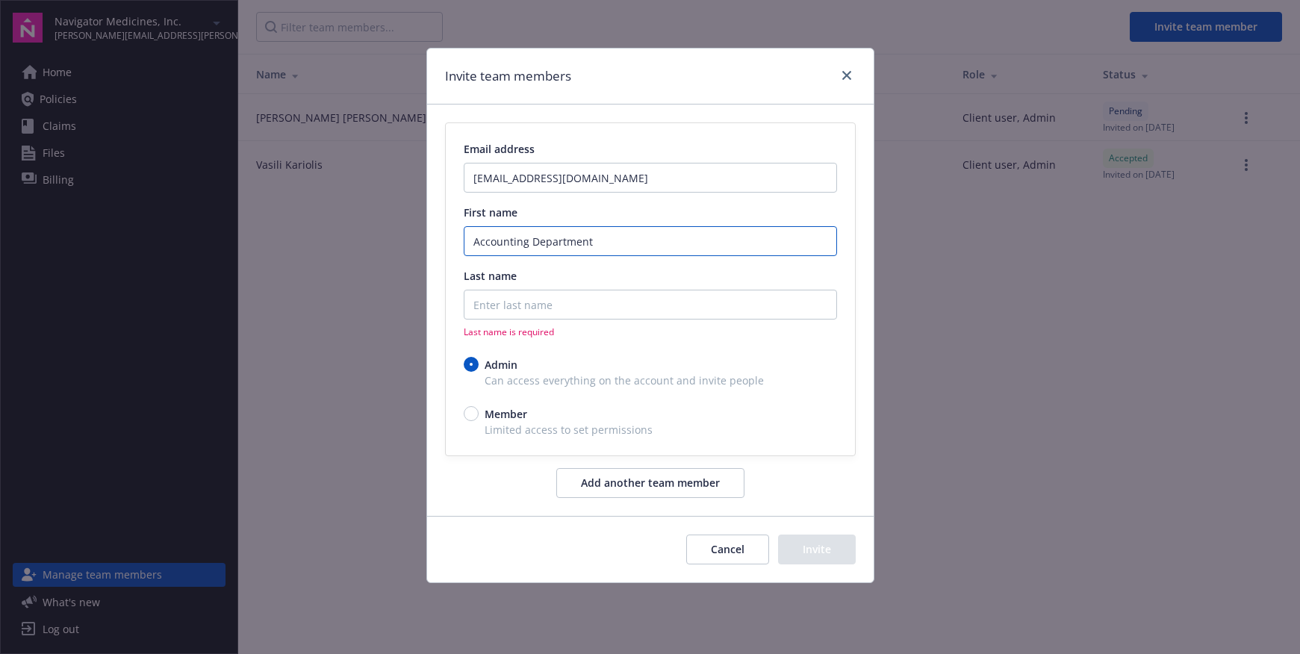
type input "Accounting Department"
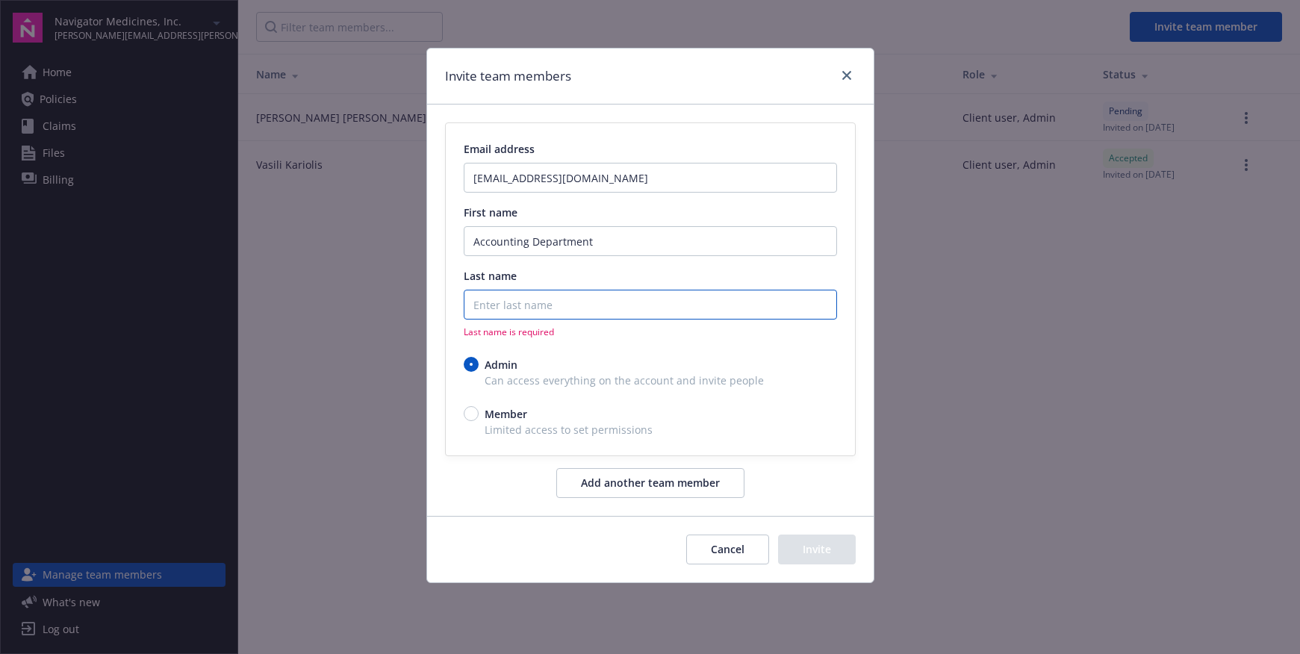
click at [548, 306] on input "Last name" at bounding box center [650, 305] width 373 height 30
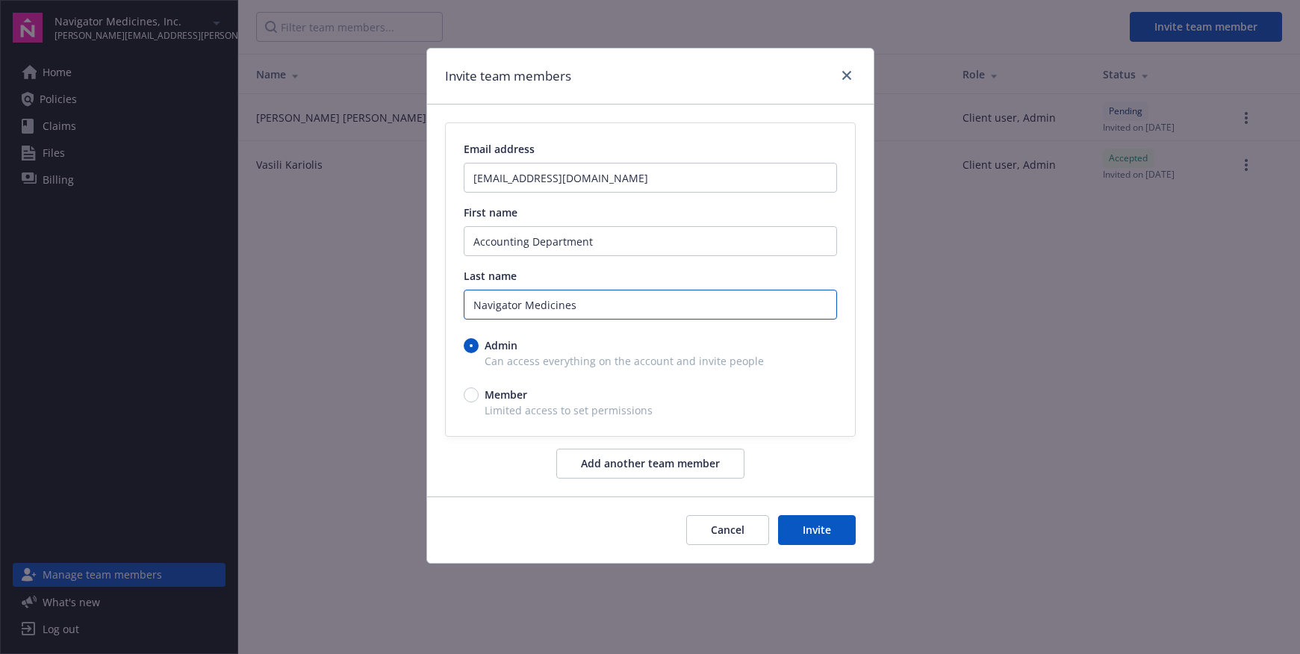
type input "Navigator Medicines"
click at [804, 527] on button "Invite" at bounding box center [817, 530] width 78 height 30
